Goal: Information Seeking & Learning: Learn about a topic

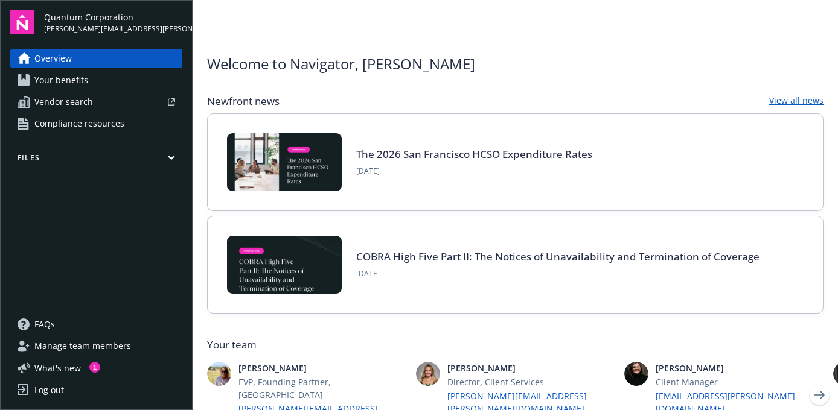
scroll to position [553, 0]
